Goal: Navigation & Orientation: Go to known website

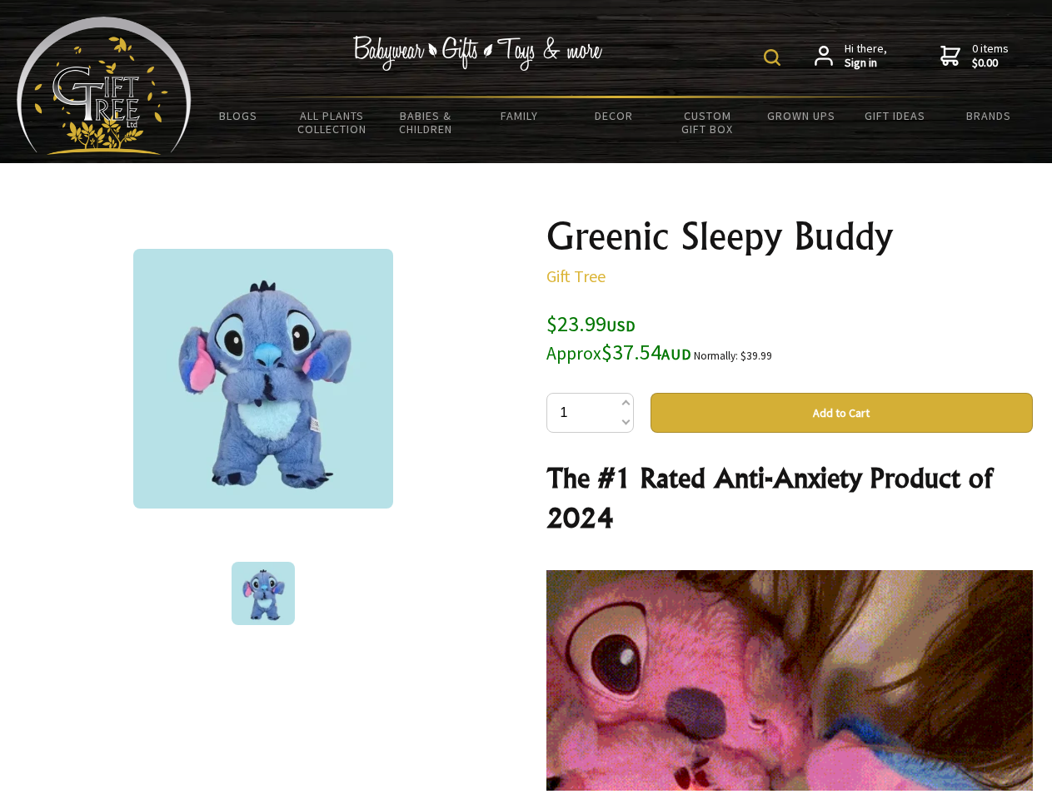
click at [774, 57] on img at bounding box center [772, 57] width 17 height 17
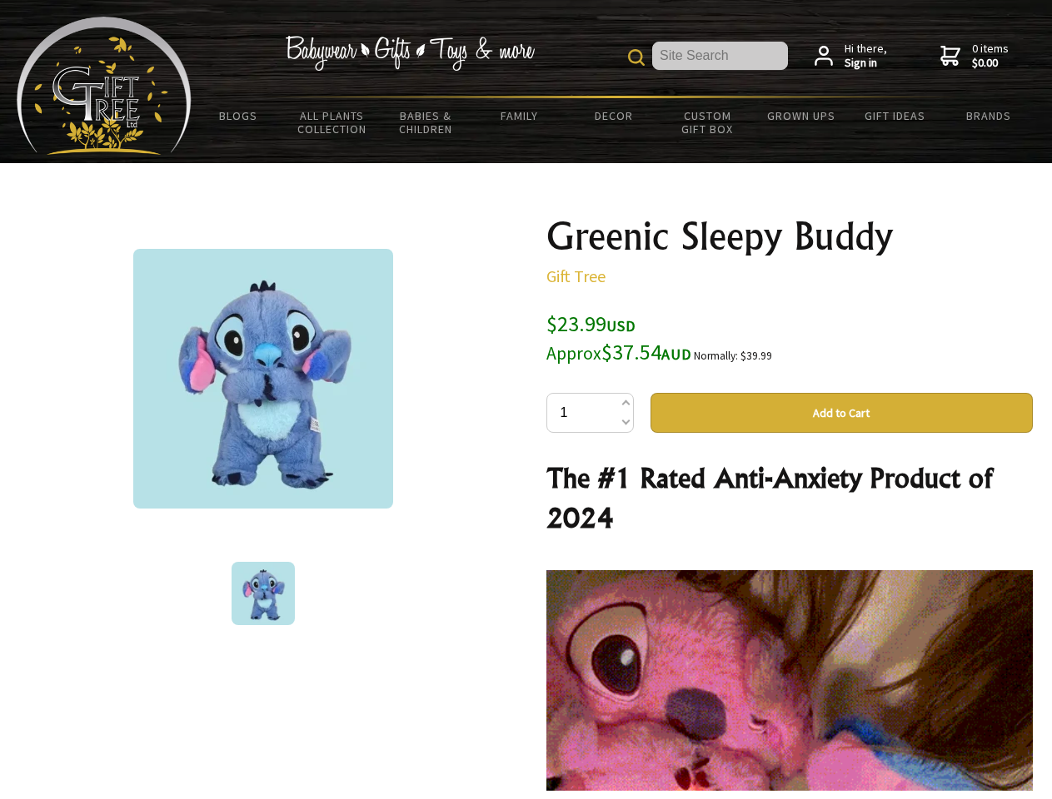
click at [263, 379] on img at bounding box center [263, 379] width 260 height 260
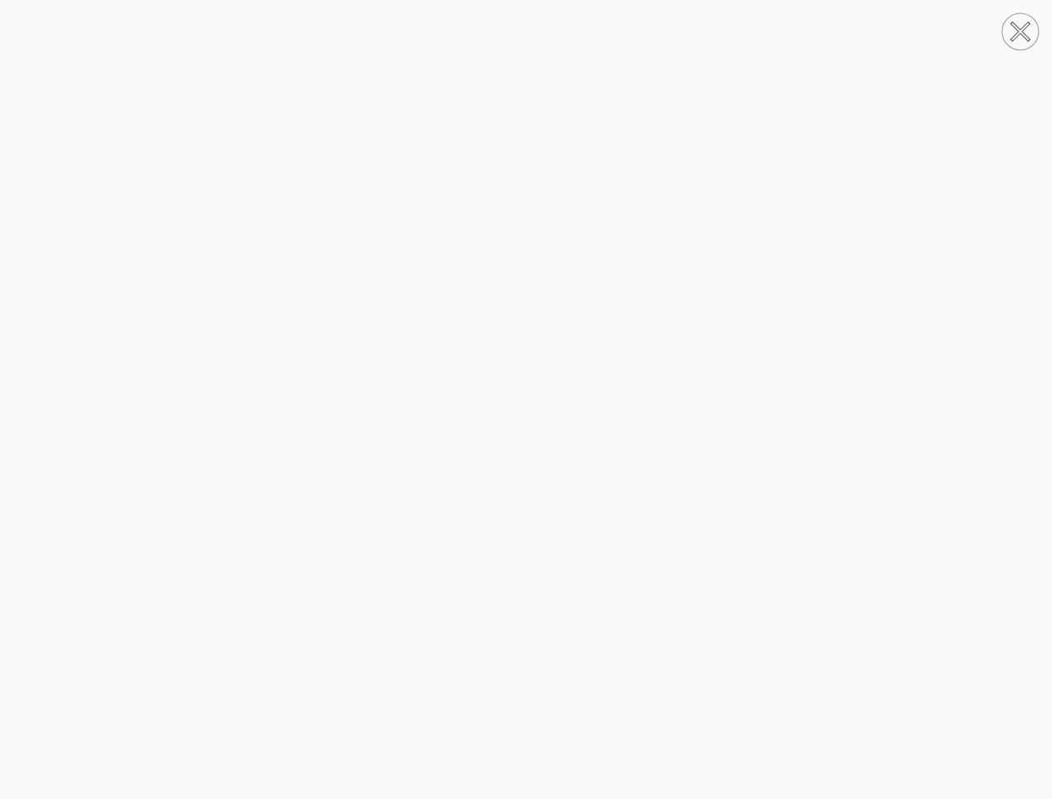
click at [526, 413] on img at bounding box center [526, 400] width 0 height 640
